Goal: Register for event/course

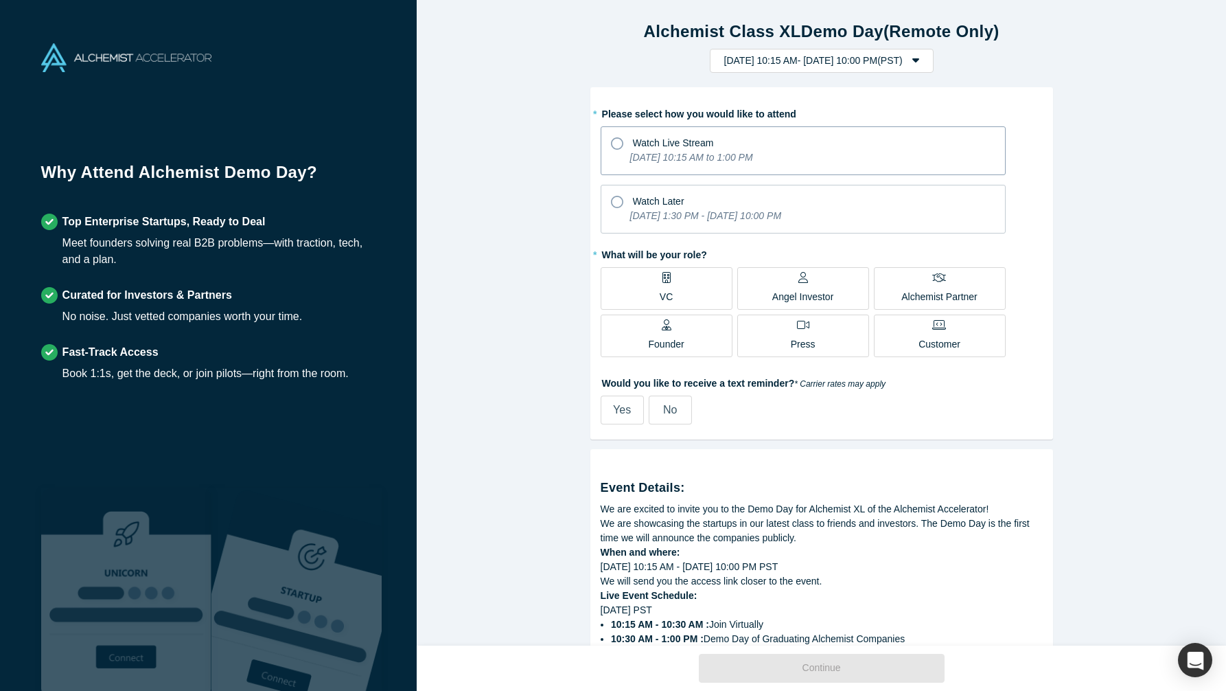
click at [677, 137] on span "Watch Live Stream" at bounding box center [673, 142] width 81 height 11
click at [0, 0] on input "Watch Live Stream [DATE] 10:15 AM to 1:00 PM" at bounding box center [0, 0] width 0 height 0
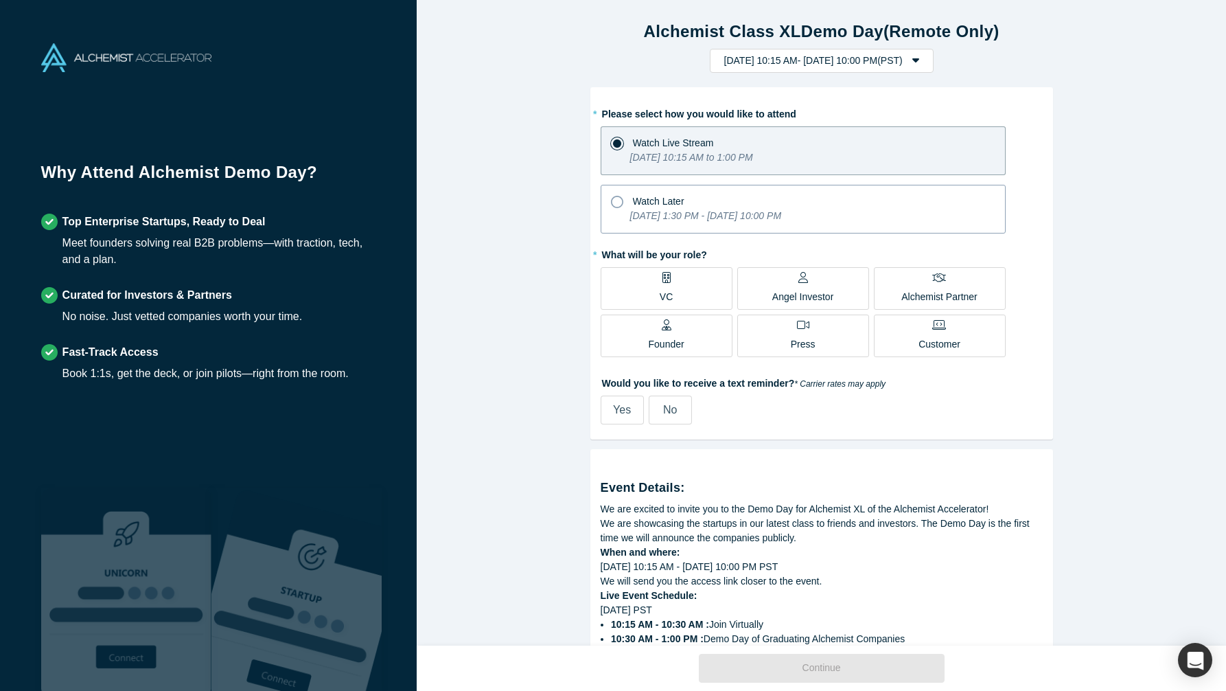
click at [694, 205] on div "Watch Later" at bounding box center [803, 199] width 385 height 19
click at [0, 0] on input "Watch Later [DATE] 1:30 PM - [DATE] 10:00 PM" at bounding box center [0, 0] width 0 height 0
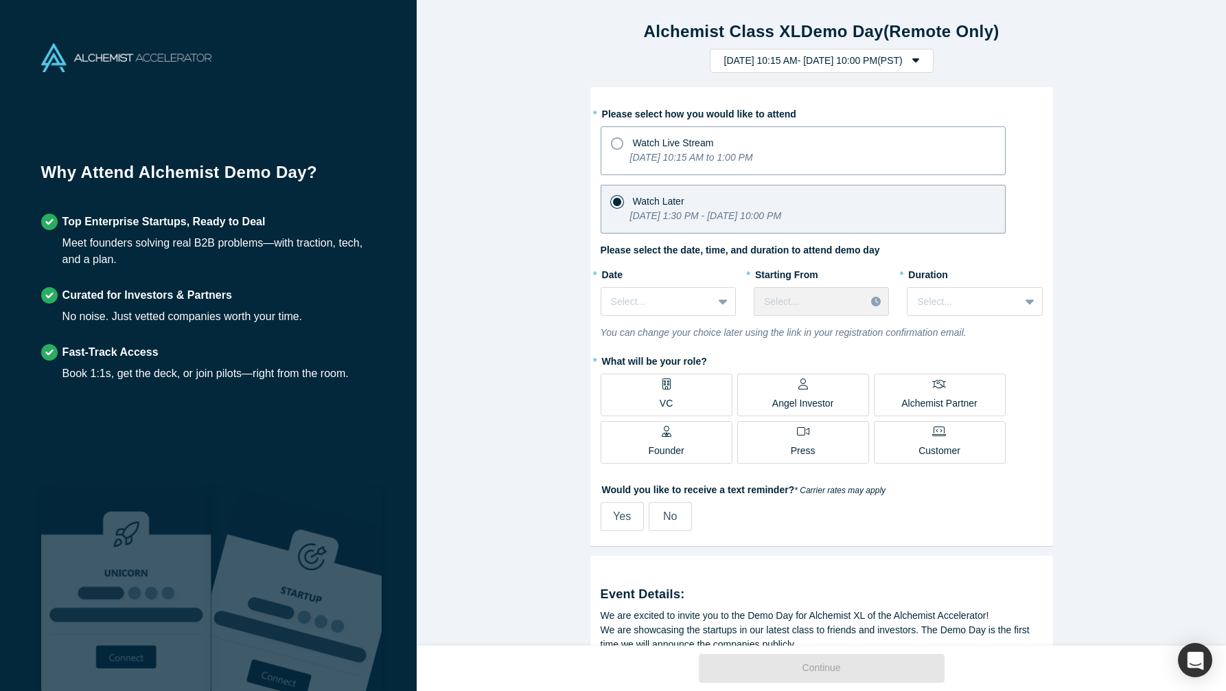
click at [694, 144] on span "Watch Live Stream" at bounding box center [673, 142] width 81 height 11
click at [0, 0] on input "Watch Live Stream [DATE] 10:15 AM to 1:00 PM" at bounding box center [0, 0] width 0 height 0
